Goal: Obtain resource: Obtain resource

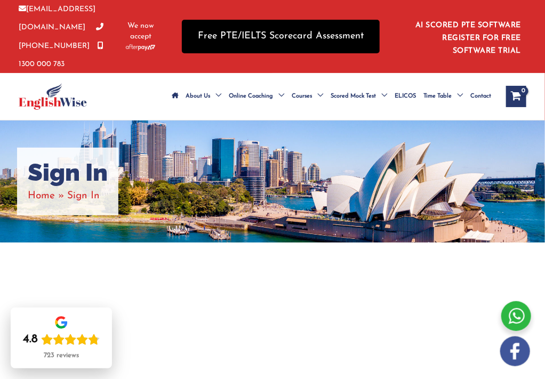
click at [293, 42] on link "Free PTE/IELTS Scorecard Assessment" at bounding box center [281, 37] width 198 height 34
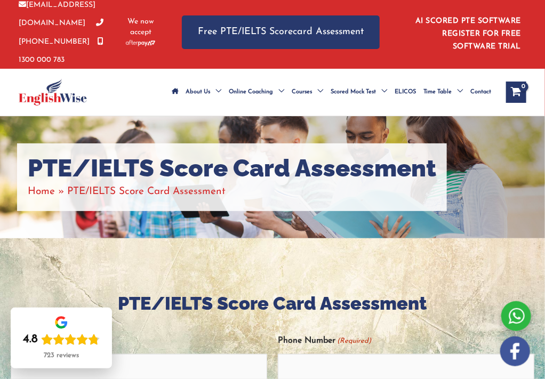
scroll to position [3, 0]
